Goal: Information Seeking & Learning: Understand process/instructions

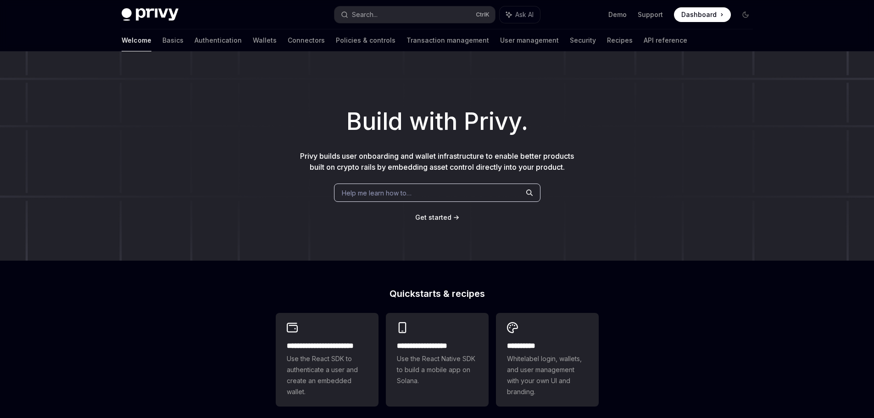
click at [396, 193] on span "Help me learn how to…" at bounding box center [377, 193] width 70 height 10
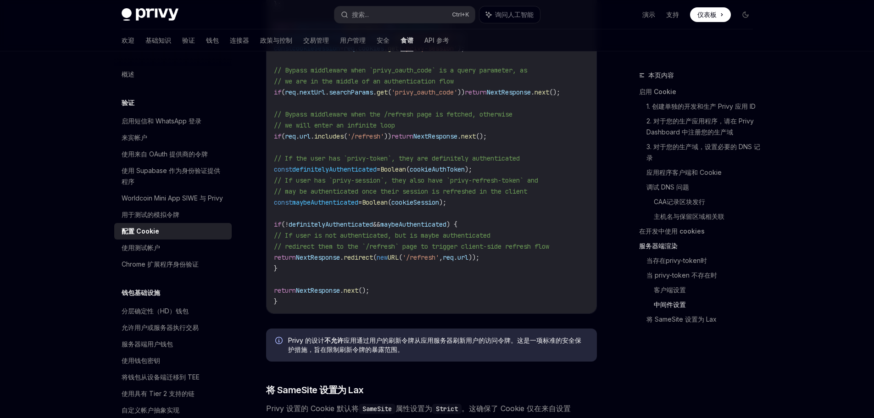
scroll to position [2611, 0]
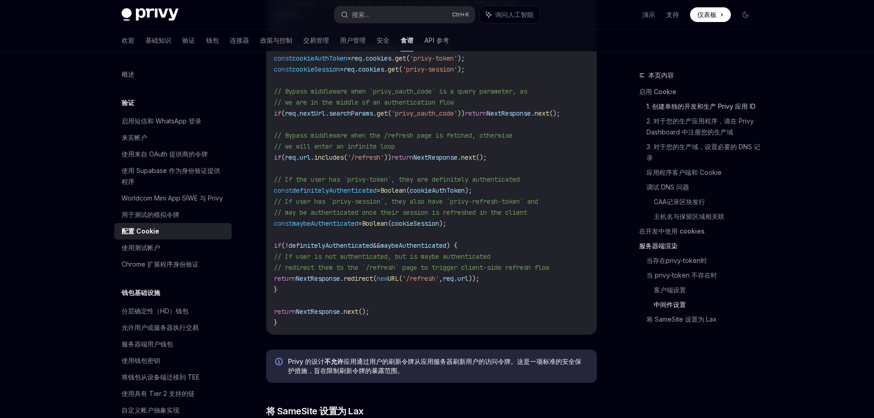
click at [734, 106] on font "1. 创建单独的开发和生产 Privy 应用 ID" at bounding box center [700, 106] width 109 height 8
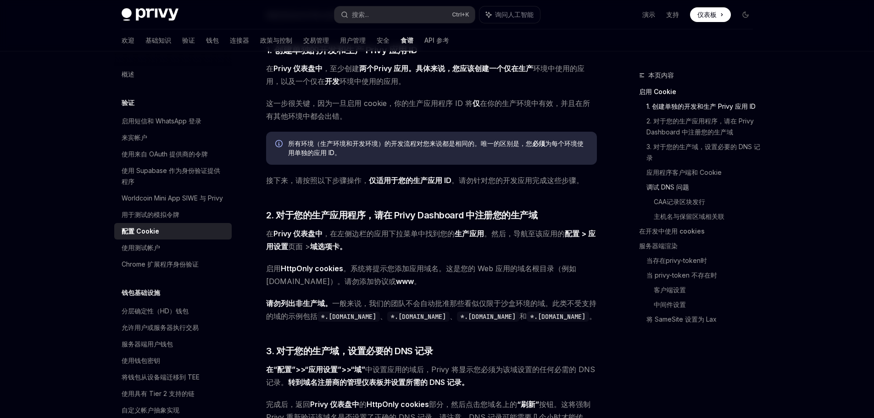
scroll to position [246, 0]
click at [721, 133] on font "2. 对于您的生产应用程序，请在 Privy Dashboard 中注册您的生产域" at bounding box center [700, 126] width 109 height 19
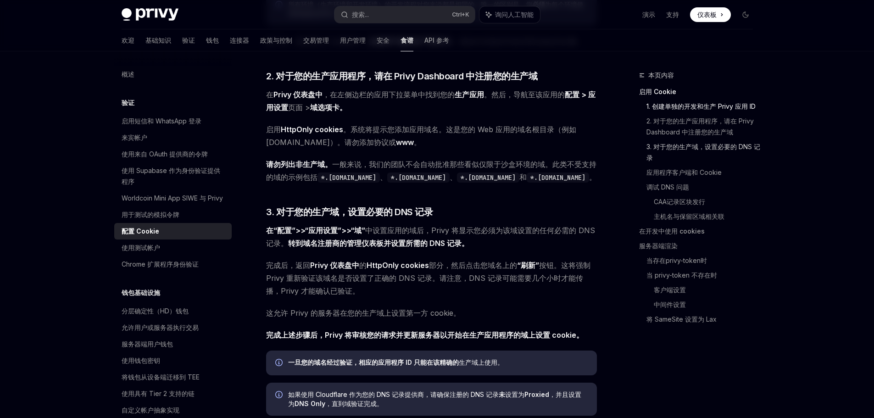
click at [749, 153] on font "3. 对于您的生产域，设置必要的 DNS 记录" at bounding box center [703, 152] width 114 height 22
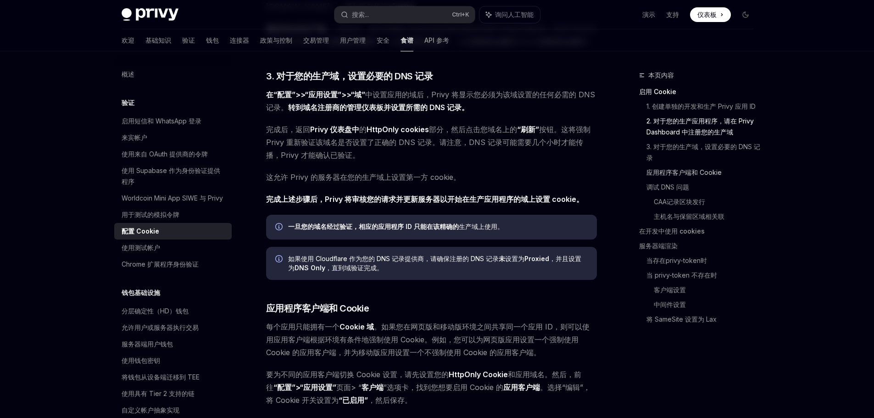
click at [696, 175] on font "应用程序客户端和 Cookie" at bounding box center [683, 172] width 75 height 8
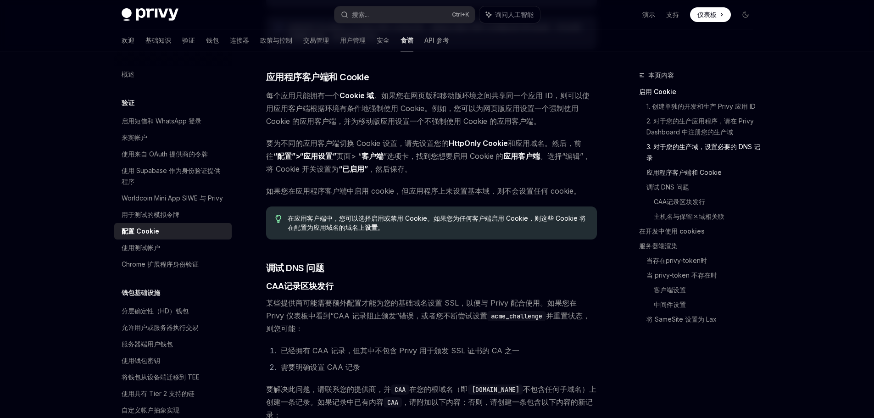
scroll to position [753, 0]
click at [711, 174] on font "应用程序客户端和 Cookie" at bounding box center [683, 172] width 75 height 8
click at [708, 172] on font "应用程序客户端和 Cookie" at bounding box center [683, 172] width 75 height 8
click at [157, 268] on font "Chrome 扩展程序身份验证" at bounding box center [160, 264] width 77 height 8
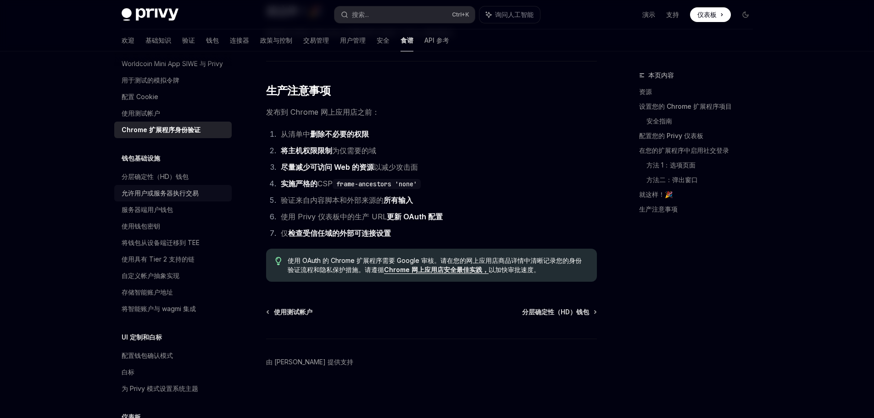
scroll to position [138, 0]
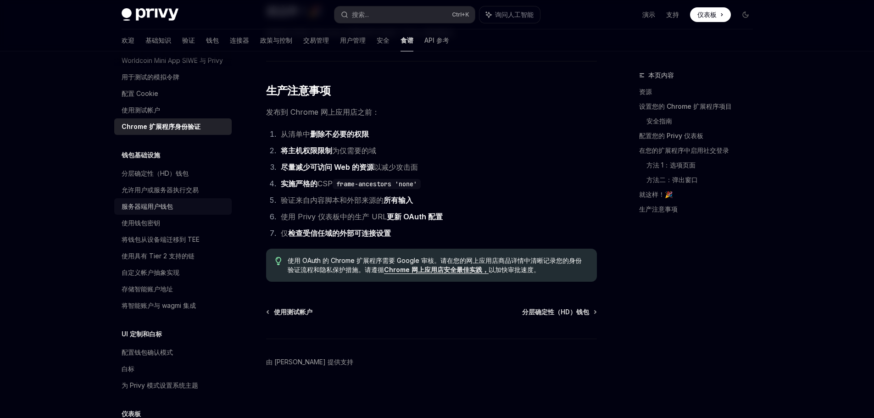
click at [166, 215] on link "服务器端用户钱包" at bounding box center [172, 206] width 117 height 17
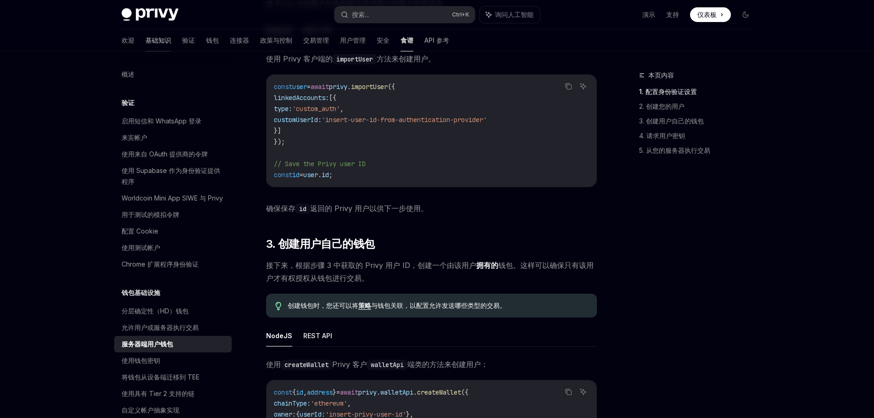
scroll to position [688, 0]
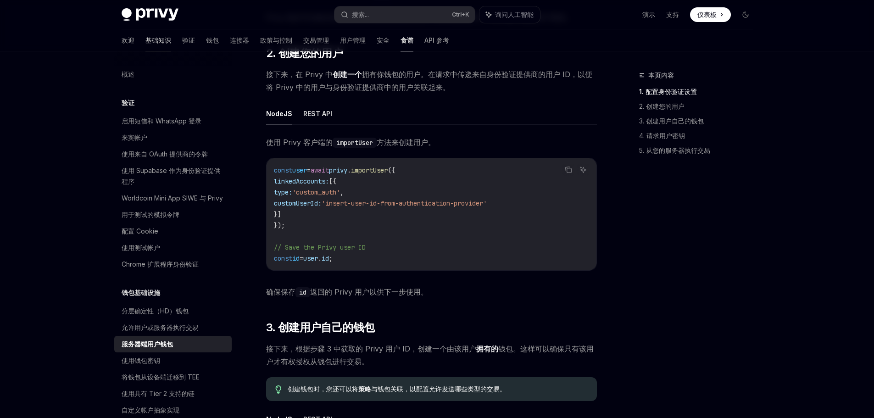
click at [145, 40] on font "基础知识" at bounding box center [158, 40] width 26 height 8
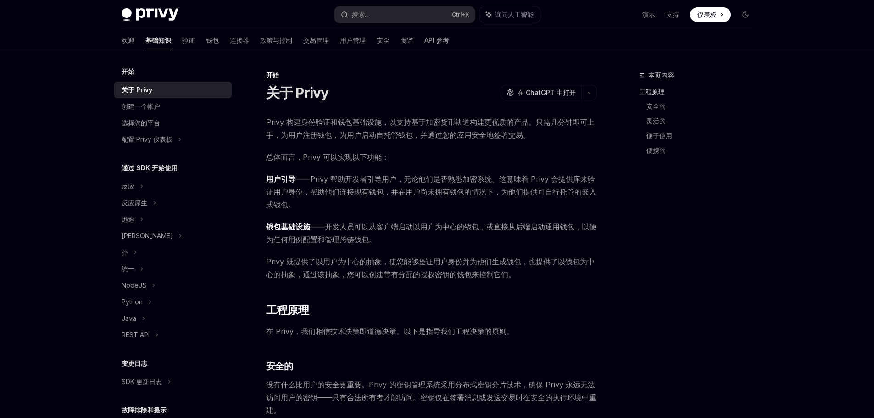
click at [181, 91] on div "关于 Privy" at bounding box center [174, 89] width 105 height 11
type textarea "*"
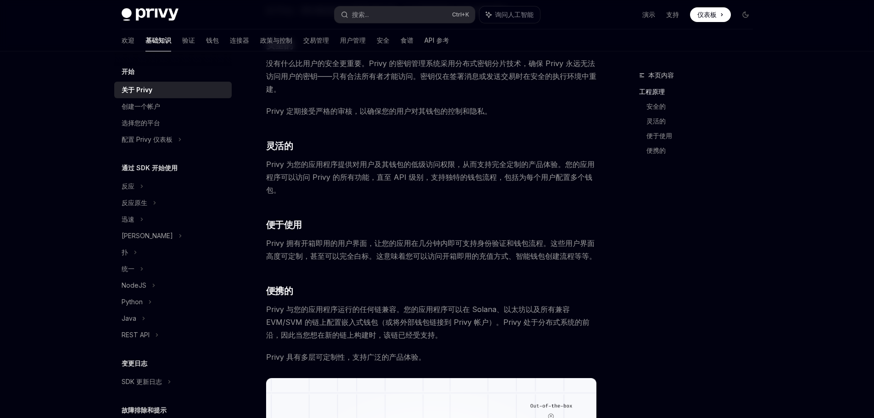
scroll to position [504, 0]
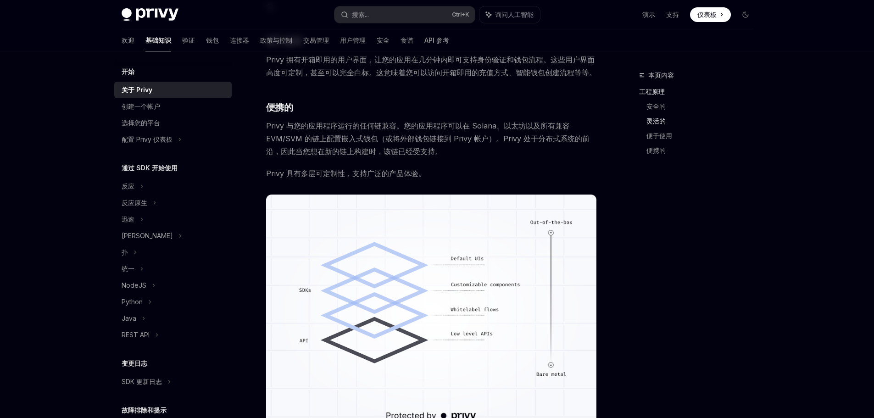
click at [79, 193] on div "Privy Docs 主页 搜索... Ctrl +K 询问人工智能 演示 支持 仪表板 仪表板 搜索... 导航 开始 关于 Privy 欢迎 基础知识 验…" at bounding box center [437, 31] width 874 height 1071
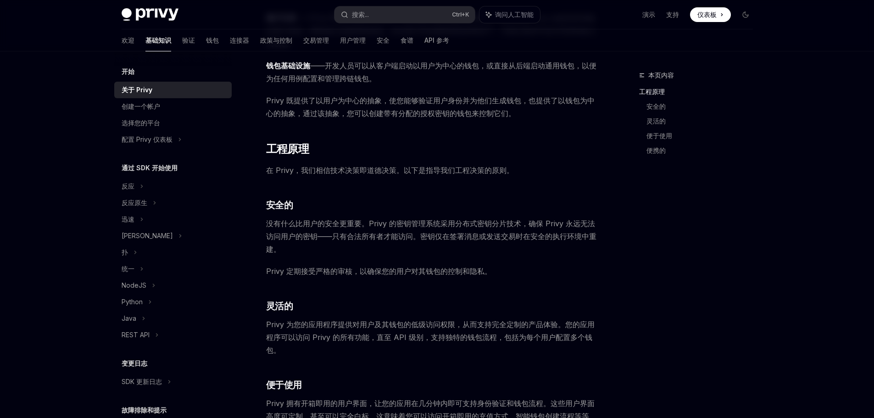
scroll to position [11, 0]
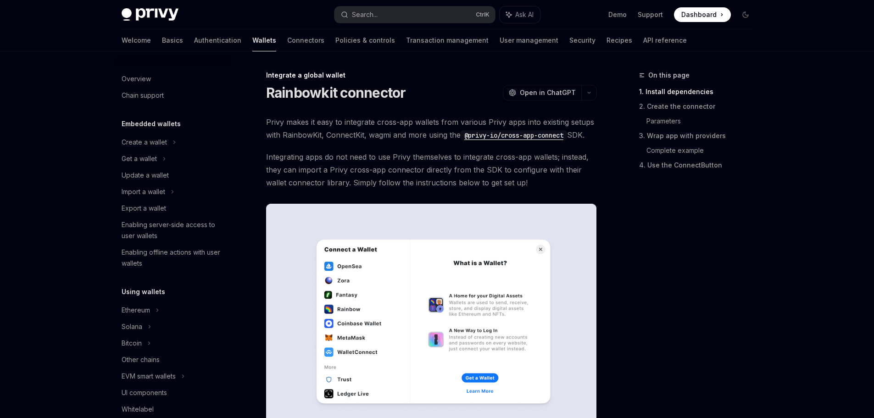
scroll to position [491, 0]
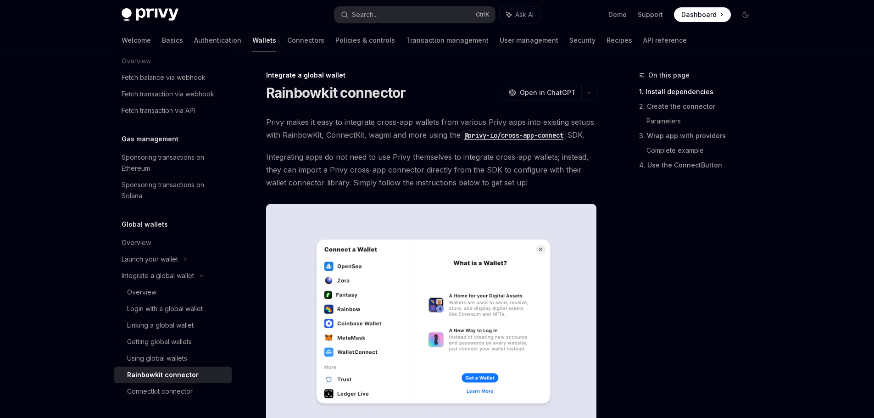
click at [494, 174] on span "Integrating apps do not need to use Privy themselves to integrate cross-app wal…" at bounding box center [431, 169] width 331 height 39
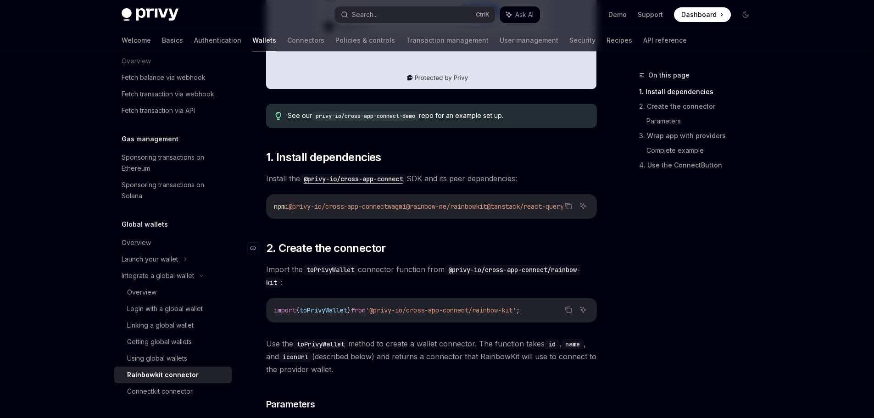
scroll to position [459, 0]
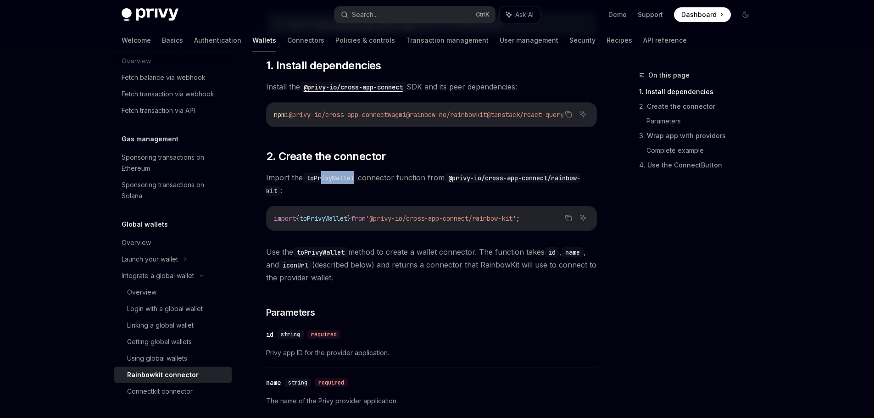
drag, startPoint x: 324, startPoint y: 182, endPoint x: 356, endPoint y: 183, distance: 32.1
click at [356, 183] on code "toPrivyWallet" at bounding box center [330, 178] width 55 height 10
drag, startPoint x: 381, startPoint y: 184, endPoint x: 437, endPoint y: 181, distance: 56.0
click at [437, 181] on span "Import the toPrivyWallet connector function from @privy-io/cross-app-connect/ra…" at bounding box center [431, 184] width 331 height 26
drag, startPoint x: 481, startPoint y: 177, endPoint x: 540, endPoint y: 189, distance: 59.9
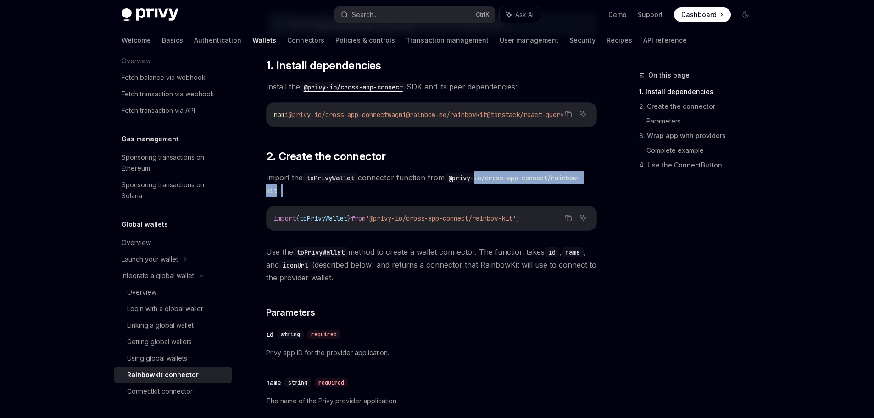
click at [540, 189] on span "Import the toPrivyWallet connector function from @privy-io/cross-app-connect/ra…" at bounding box center [431, 184] width 331 height 26
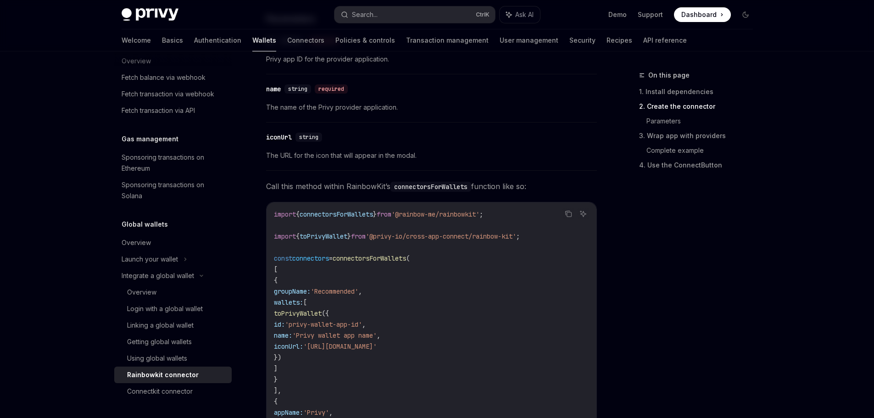
scroll to position [825, 0]
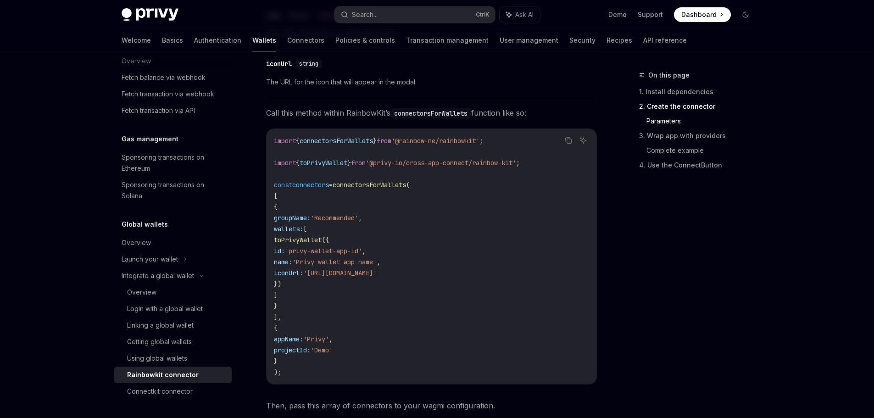
drag, startPoint x: 302, startPoint y: 233, endPoint x: 439, endPoint y: 277, distance: 144.2
click at [439, 277] on code "import { connectorsForWallets } from '@rainbow-me/rainbowkit' ; import { toPriv…" at bounding box center [431, 256] width 315 height 242
click at [354, 294] on code "import { connectorsForWallets } from '@rainbow-me/rainbowkit' ; import { toPriv…" at bounding box center [431, 256] width 315 height 242
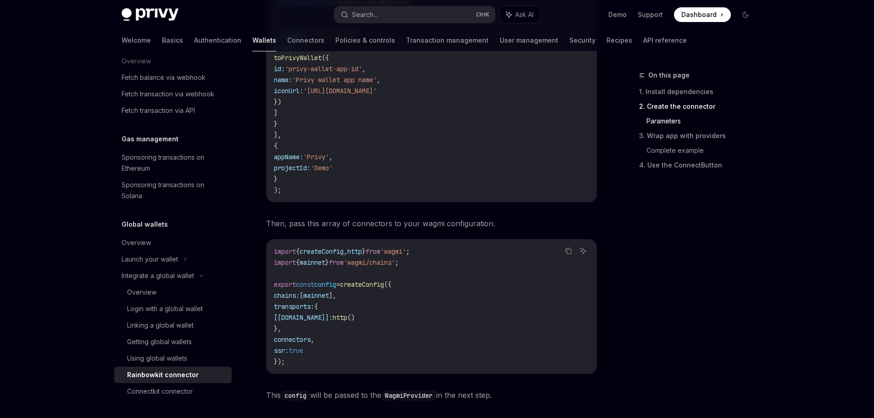
scroll to position [1009, 0]
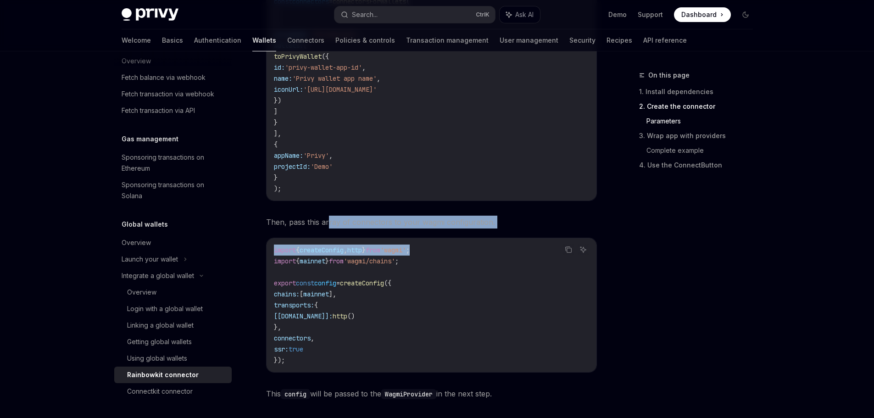
drag, startPoint x: 328, startPoint y: 227, endPoint x: 434, endPoint y: 235, distance: 105.7
click at [434, 235] on div "Privy makes it easy to integrate cross-app wallets from various Privy apps into…" at bounding box center [431, 296] width 331 height 2378
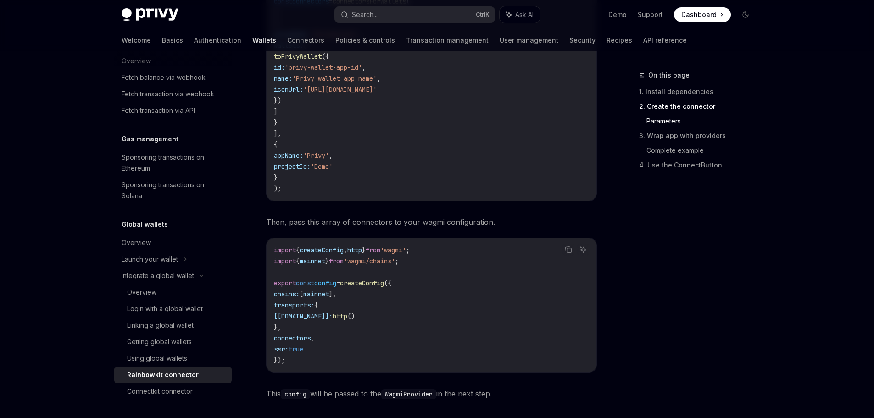
click at [393, 316] on code "import { createConfig , http } from 'wagmi' ; import { mainnet } from 'wagmi/ch…" at bounding box center [431, 304] width 315 height 121
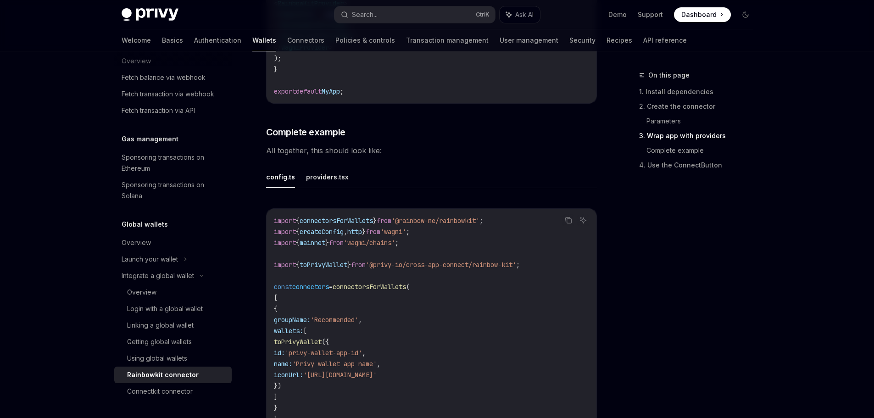
scroll to position [1651, 0]
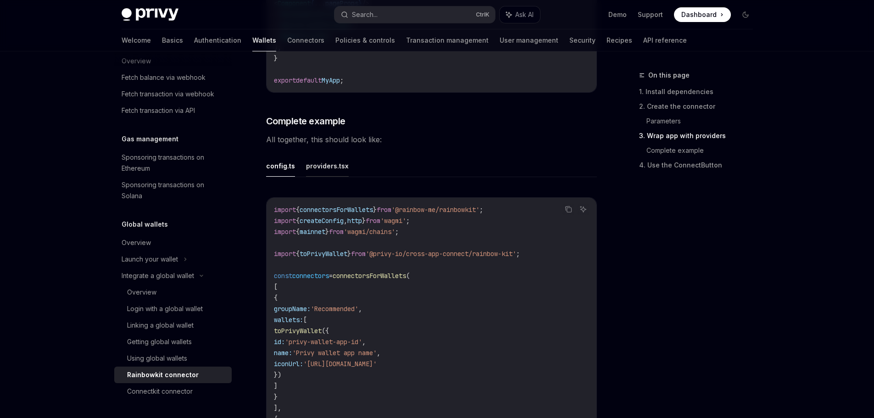
click at [336, 177] on button "providers.tsx" at bounding box center [327, 166] width 43 height 22
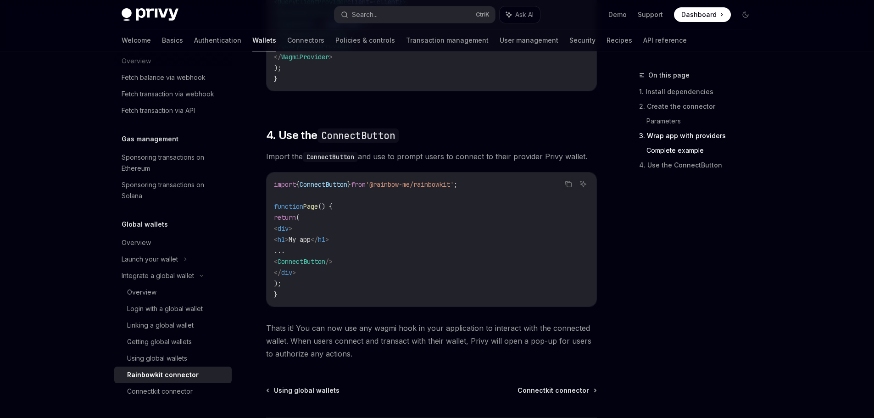
scroll to position [2018, 0]
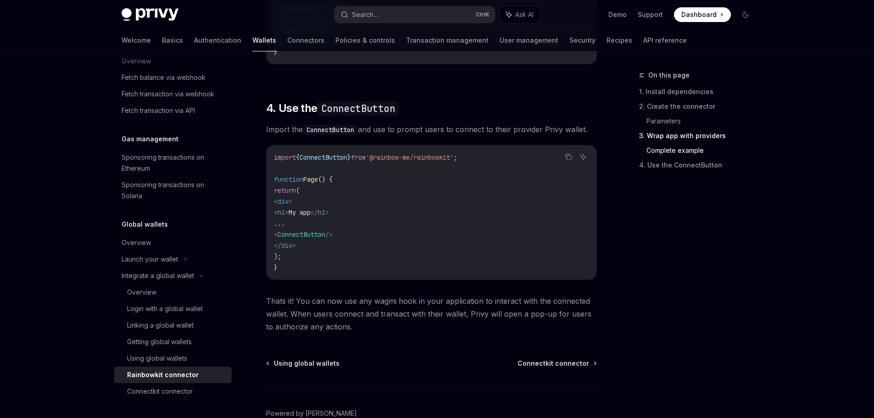
click at [321, 333] on span "Thats it! You can now use any wagmi hook in your application to interact with t…" at bounding box center [431, 313] width 331 height 39
click at [561, 368] on span "Connectkit connector" at bounding box center [553, 363] width 72 height 9
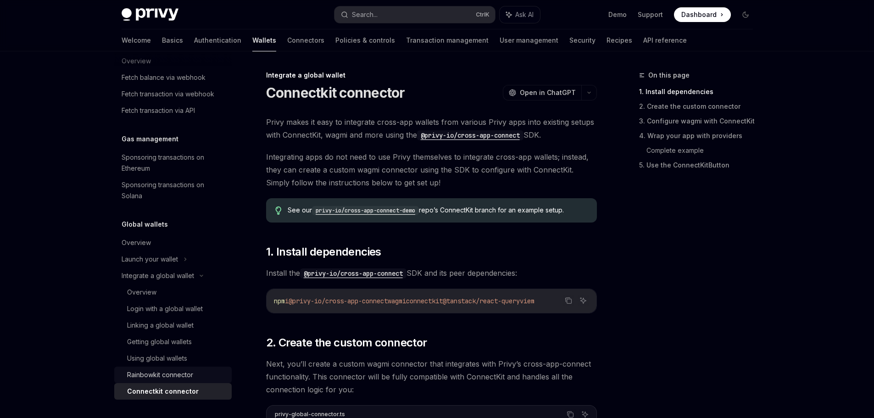
click at [185, 376] on div "Rainbowkit connector" at bounding box center [160, 374] width 66 height 11
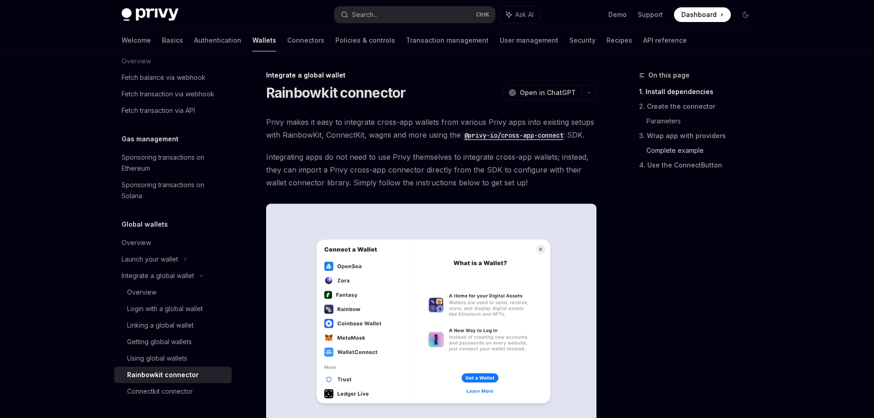
click at [680, 156] on link "Complete example" at bounding box center [703, 150] width 114 height 15
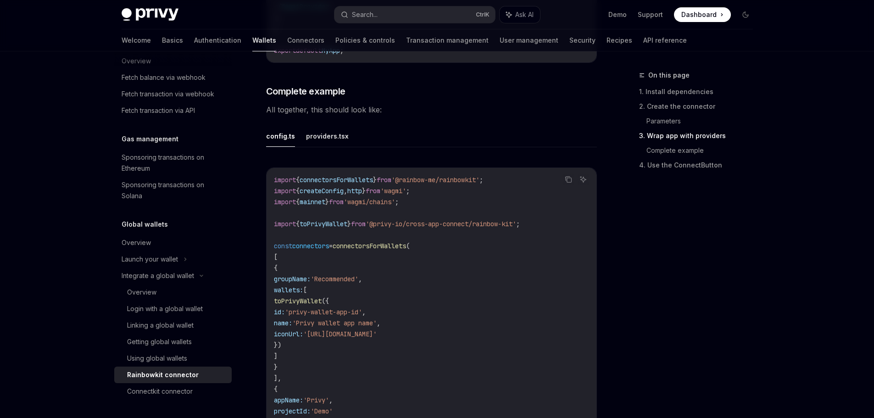
scroll to position [1667, 0]
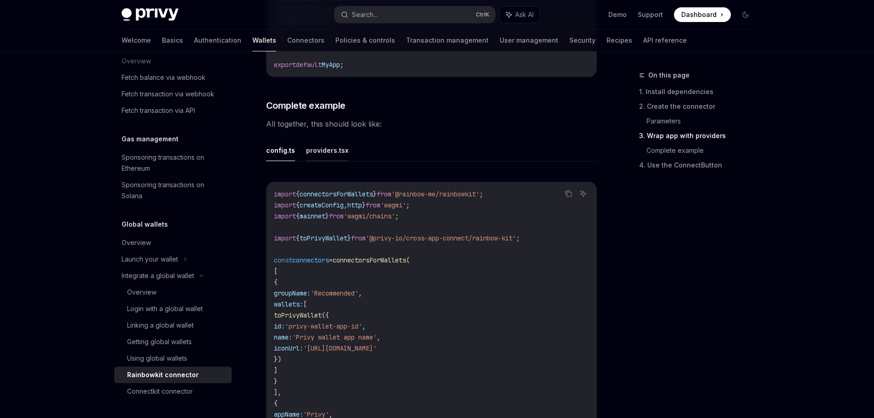
click at [339, 161] on button "providers.tsx" at bounding box center [327, 150] width 43 height 22
type textarea "*"
